Goal: Task Accomplishment & Management: Complete application form

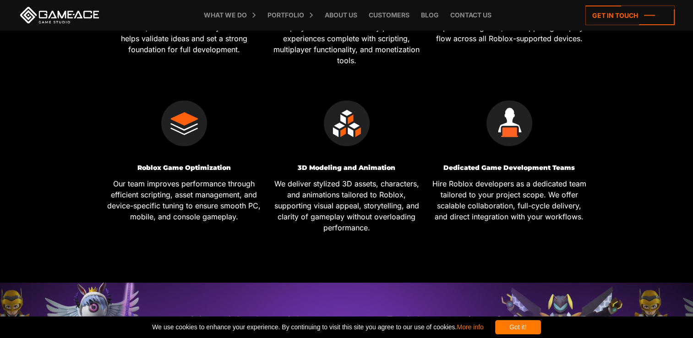
scroll to position [488, 0]
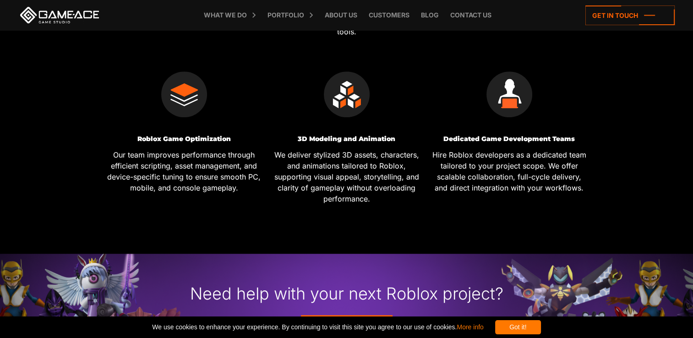
click at [532, 326] on div "Got it!" at bounding box center [518, 327] width 46 height 14
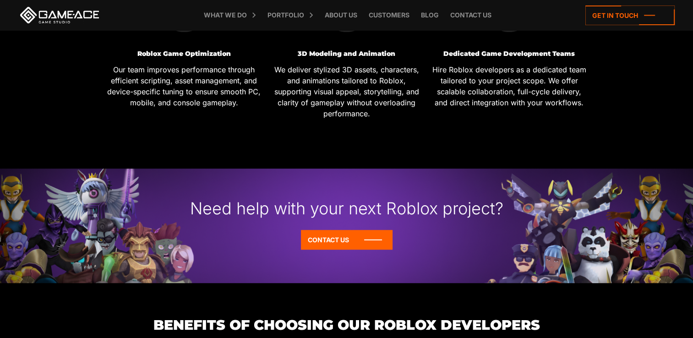
scroll to position [610, 0]
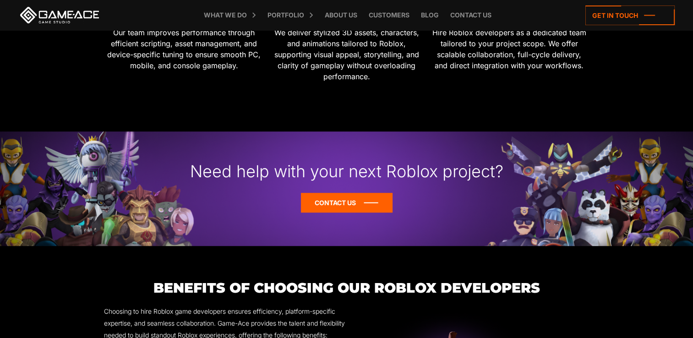
click at [337, 193] on icon at bounding box center [347, 203] width 92 height 20
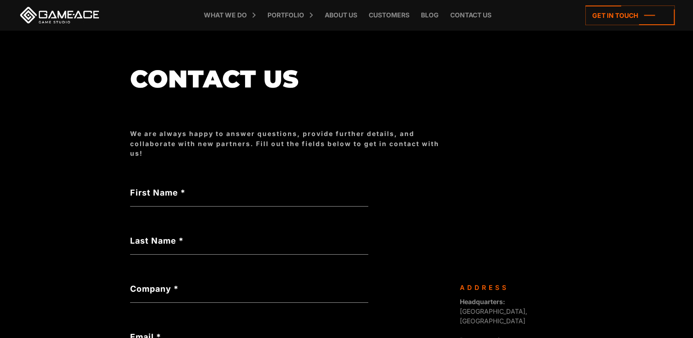
scroll to position [61, 0]
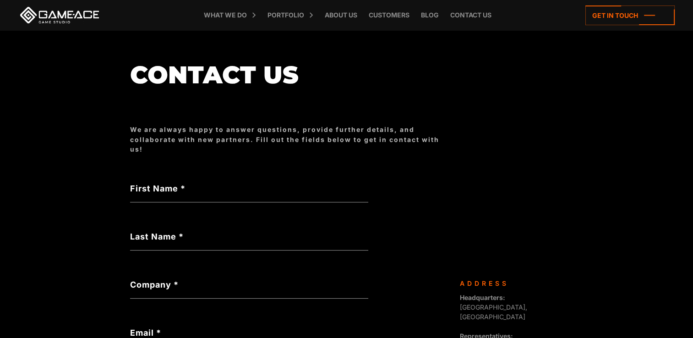
click at [184, 185] on label "First Name *" at bounding box center [249, 188] width 238 height 12
click at [184, 185] on input "First Name *" at bounding box center [249, 191] width 238 height 21
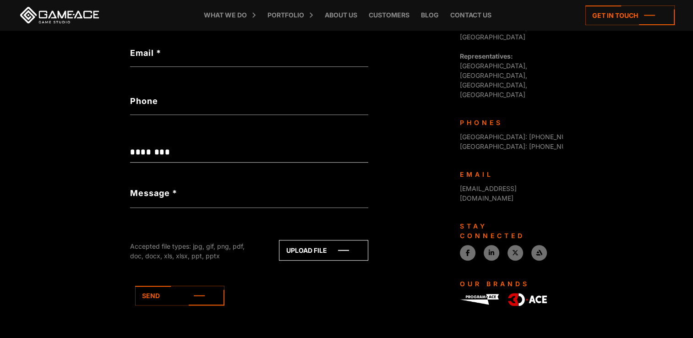
scroll to position [306, 0]
